Goal: Transaction & Acquisition: Purchase product/service

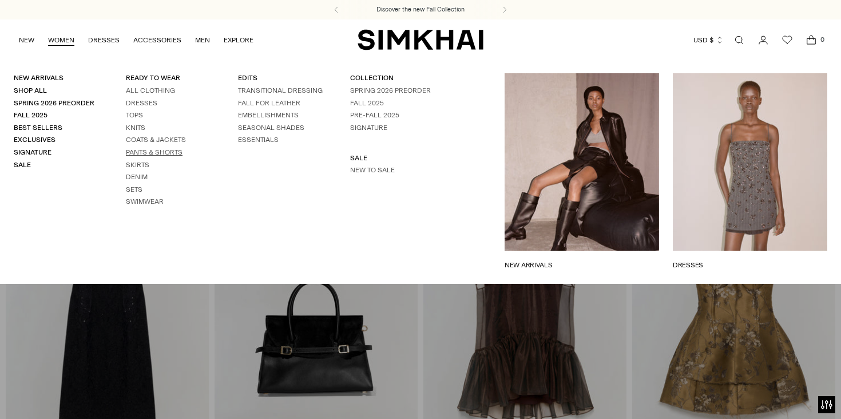
click at [167, 151] on link "Pants & Shorts" at bounding box center [154, 152] width 57 height 8
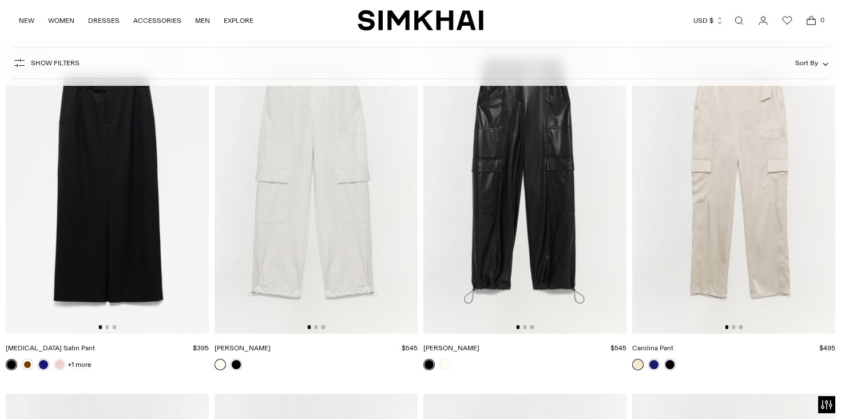
scroll to position [3392, 0]
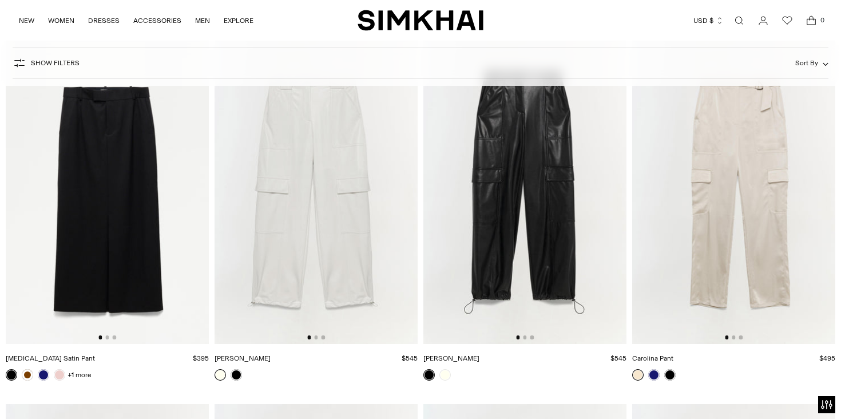
click at [695, 170] on img at bounding box center [733, 191] width 203 height 305
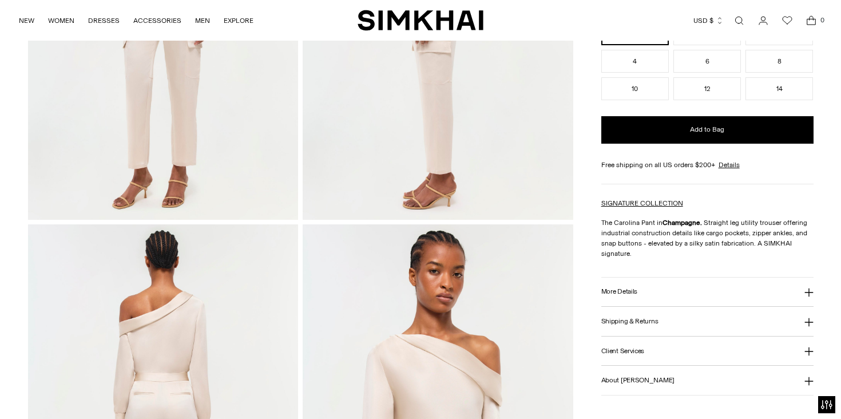
scroll to position [273, 0]
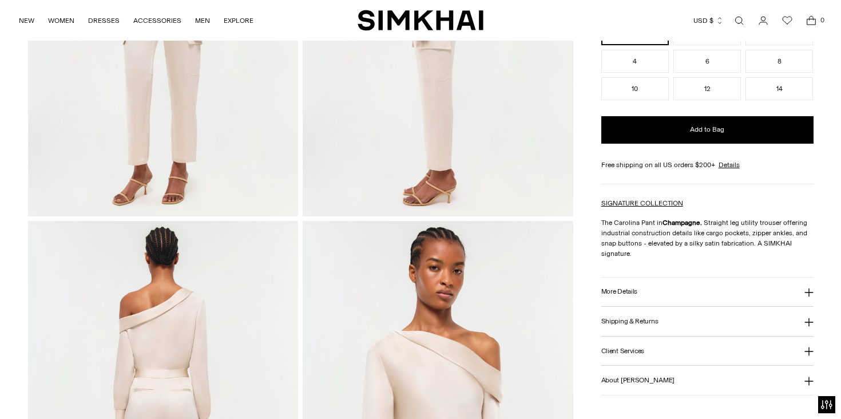
click at [612, 288] on h3 "More Details" at bounding box center [619, 291] width 36 height 7
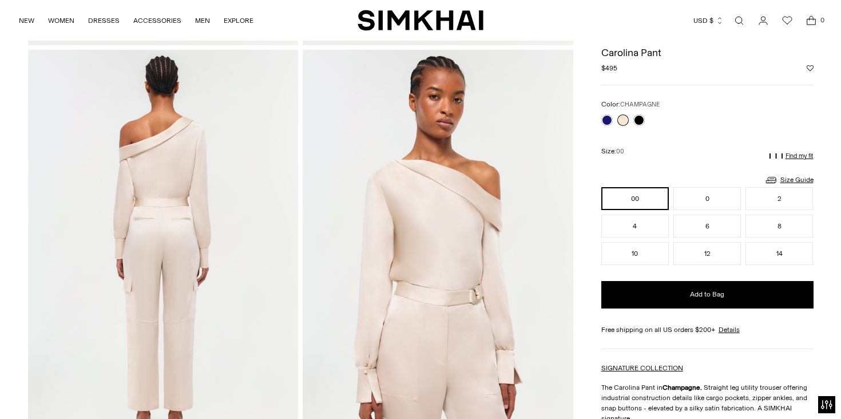
scroll to position [443, 0]
